Goal: Communication & Community: Connect with others

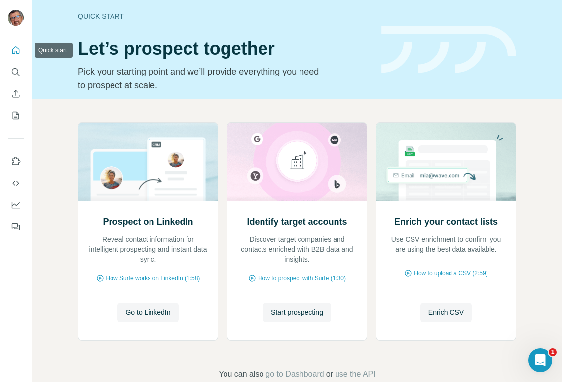
click at [17, 53] on icon "Quick start" at bounding box center [16, 50] width 10 height 10
click at [19, 162] on icon "Use Surfe on LinkedIn" at bounding box center [16, 161] width 8 height 8
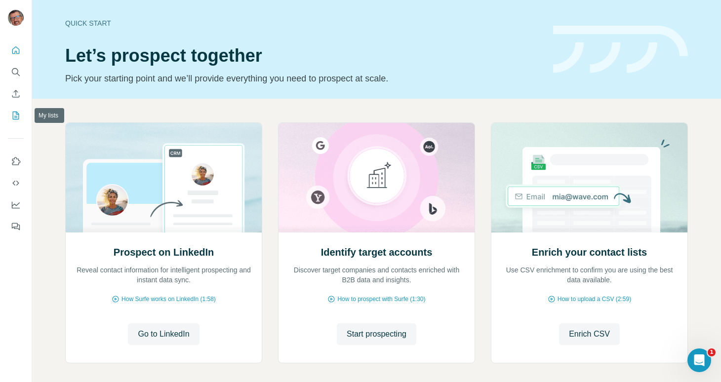
click at [19, 119] on icon "My lists" at bounding box center [16, 116] width 10 height 10
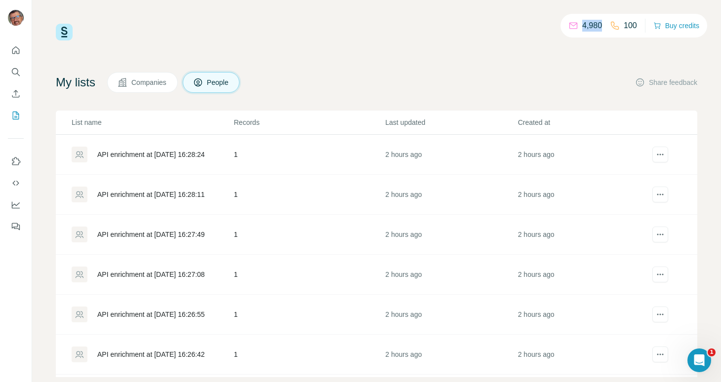
drag, startPoint x: 601, startPoint y: 25, endPoint x: 567, endPoint y: 20, distance: 33.9
click at [562, 20] on div "4,980 100" at bounding box center [602, 26] width 69 height 14
click at [560, 29] on div "4,980 100 Buy credits" at bounding box center [633, 26] width 147 height 24
drag, startPoint x: 567, startPoint y: 25, endPoint x: 604, endPoint y: 25, distance: 37.0
click at [562, 25] on div "4,980 100" at bounding box center [602, 26] width 69 height 14
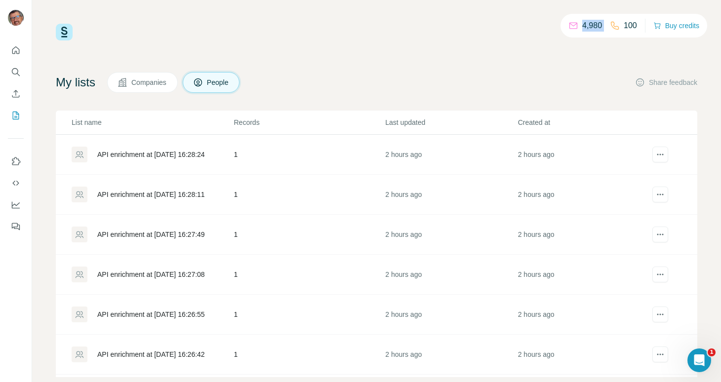
click at [562, 36] on div "4,980 100 Buy credits" at bounding box center [633, 26] width 147 height 24
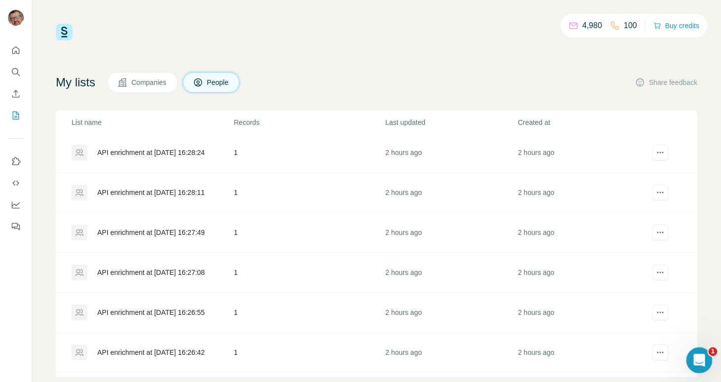
click at [562, 357] on icon "Ouvrir le Messenger Intercom" at bounding box center [698, 359] width 16 height 16
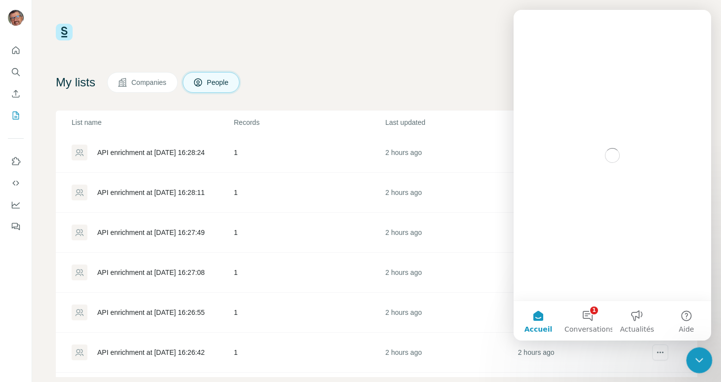
scroll to position [0, 0]
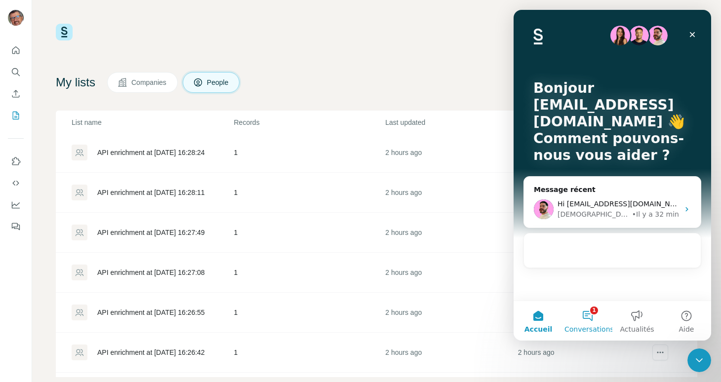
click at [562, 312] on button "1 Conversations" at bounding box center [587, 321] width 49 height 40
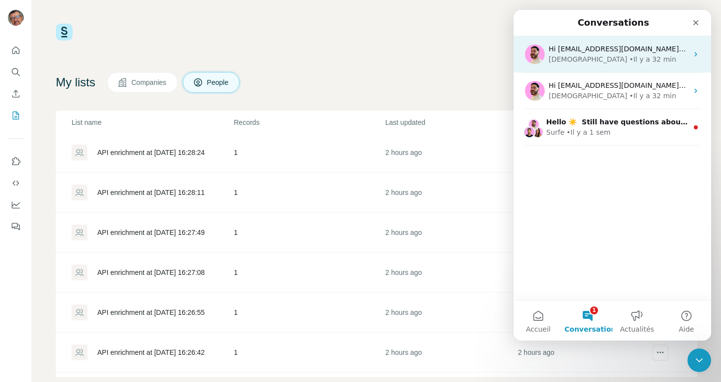
click at [562, 59] on div "[DEMOGRAPHIC_DATA]" at bounding box center [588, 59] width 79 height 10
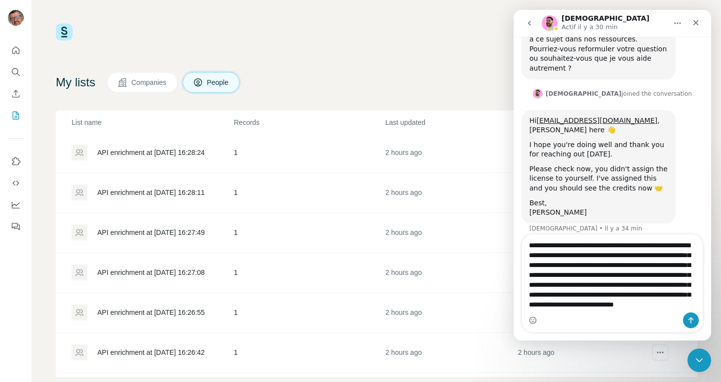
scroll to position [26, 0]
type textarea "**********"
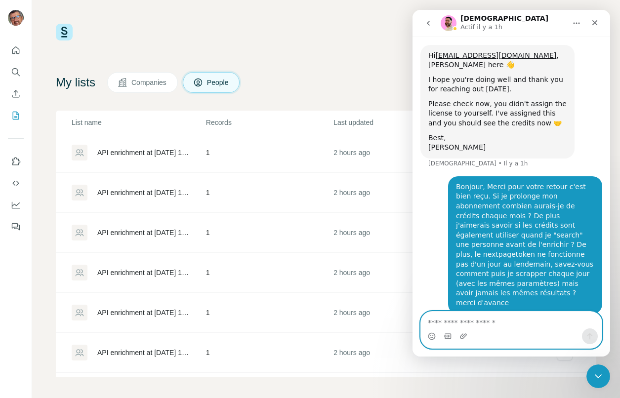
scroll to position [238, 0]
